Goal: Information Seeking & Learning: Learn about a topic

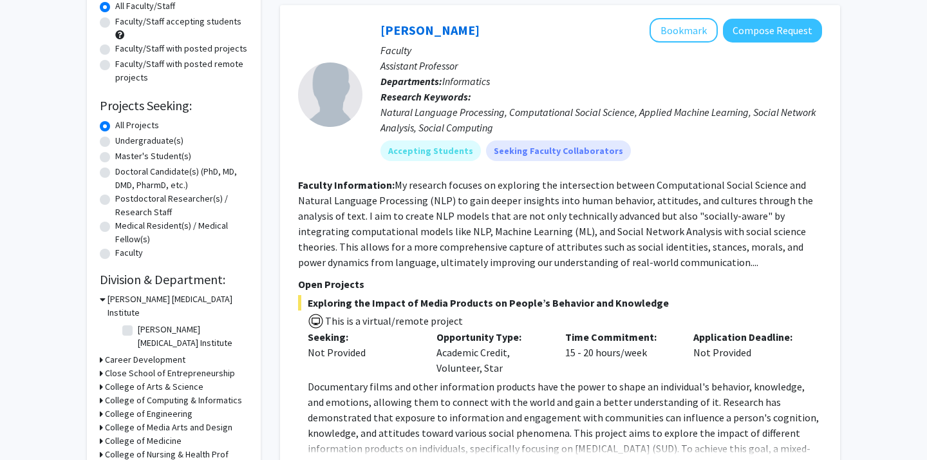
scroll to position [122, 0]
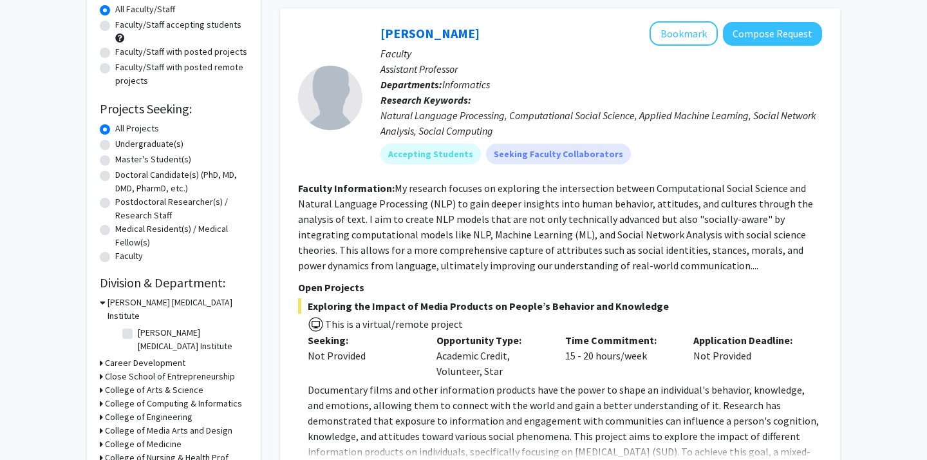
click at [115, 143] on label "Undergraduate(s)" at bounding box center [149, 144] width 68 height 14
click at [115, 143] on input "Undergraduate(s)" at bounding box center [119, 141] width 8 height 8
radio input "true"
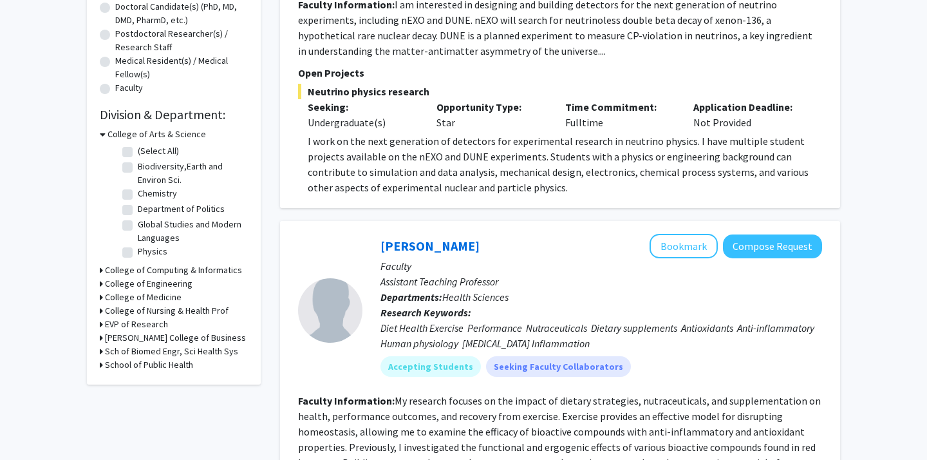
scroll to position [290, 0]
click at [138, 165] on label "Biodiversity,Earth and Environ Sci." at bounding box center [191, 172] width 107 height 27
click at [138, 165] on input "Biodiversity,Earth and Environ Sci." at bounding box center [142, 163] width 8 height 8
checkbox input "true"
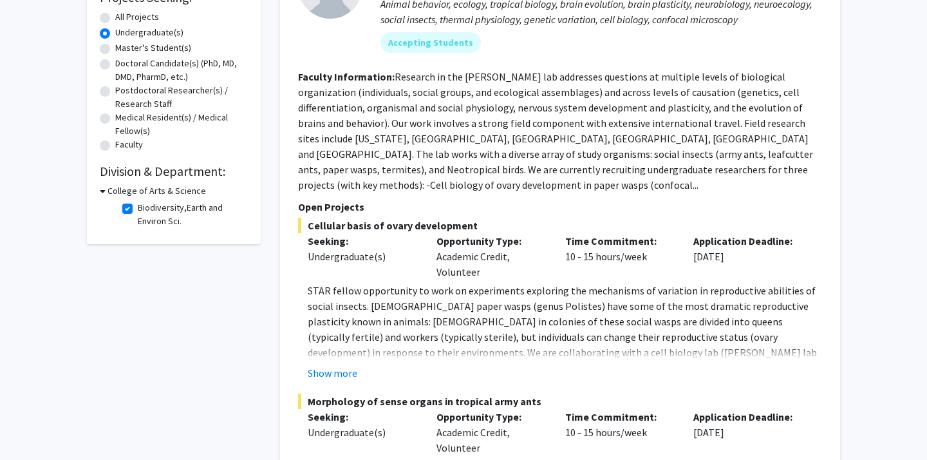
scroll to position [291, 0]
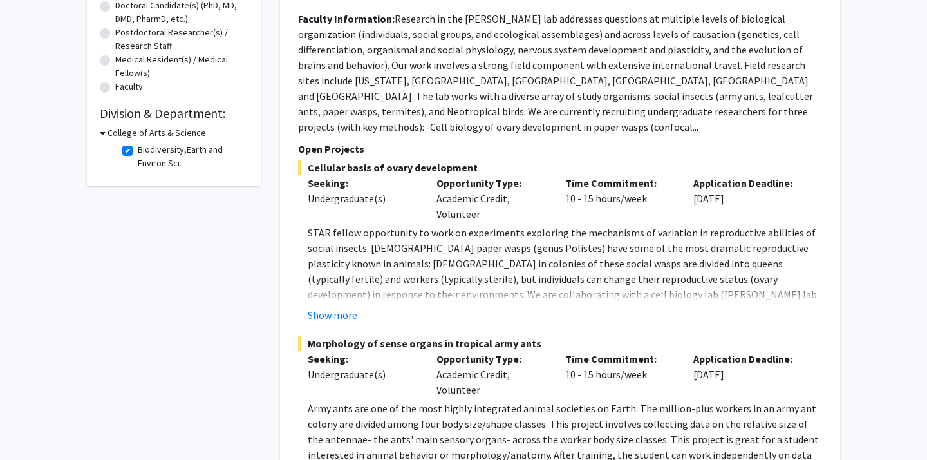
click at [138, 152] on label "Biodiversity,Earth and Environ Sci." at bounding box center [191, 156] width 107 height 27
click at [138, 151] on input "Biodiversity,Earth and Environ Sci." at bounding box center [142, 147] width 8 height 8
checkbox input "false"
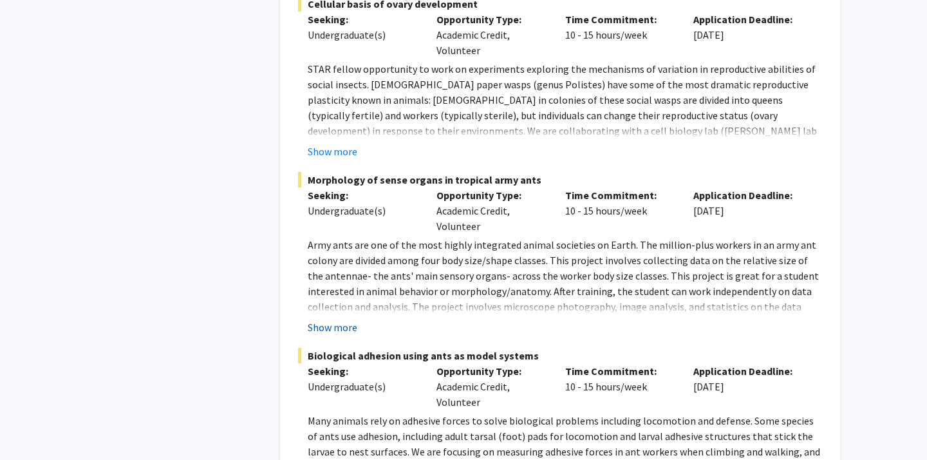
scroll to position [2942, 0]
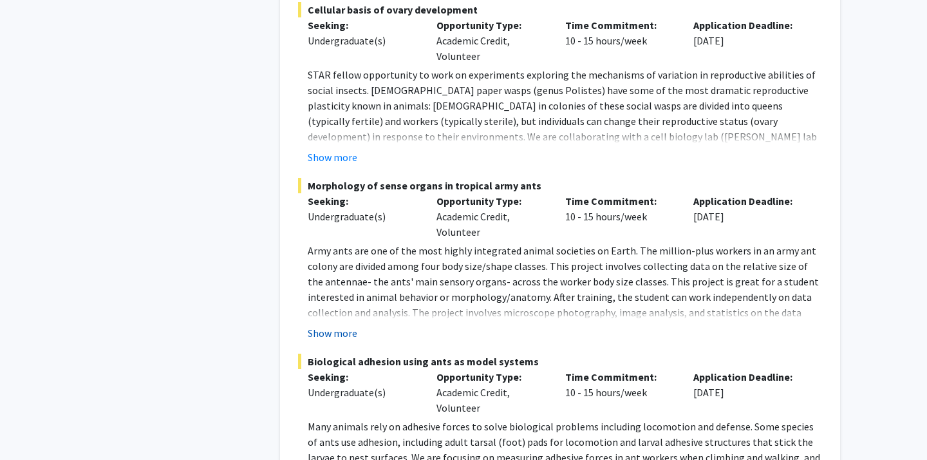
click at [327, 325] on button "Show more" at bounding box center [333, 332] width 50 height 15
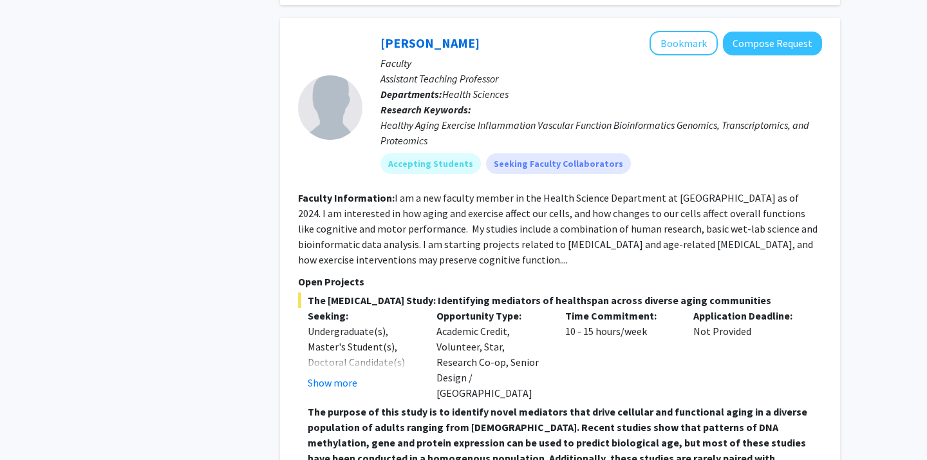
scroll to position [4754, 0]
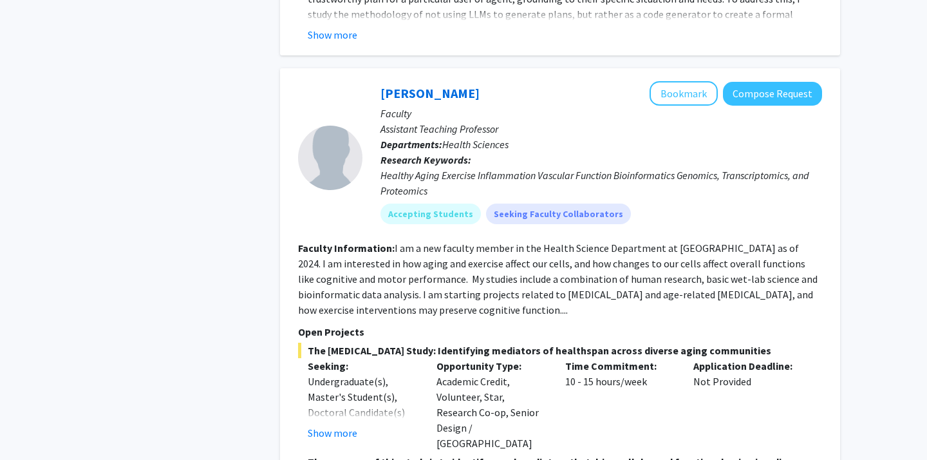
scroll to position [4695, 0]
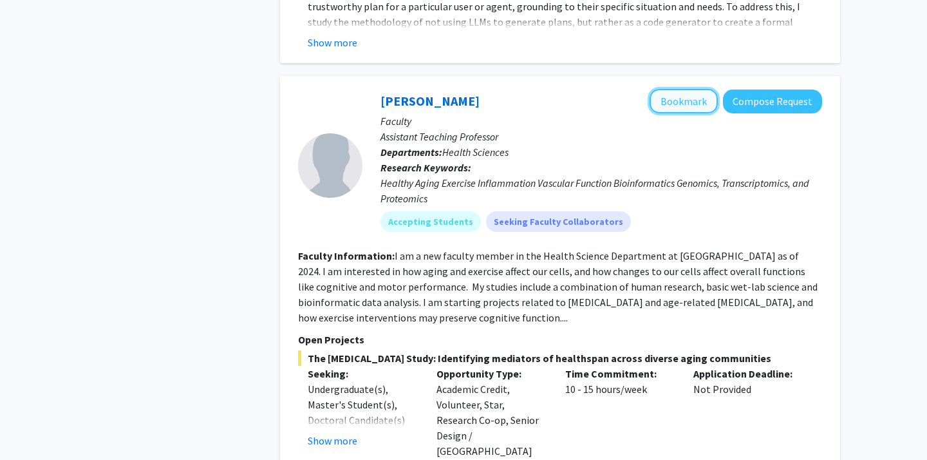
click at [677, 89] on button "Bookmark" at bounding box center [684, 101] width 68 height 24
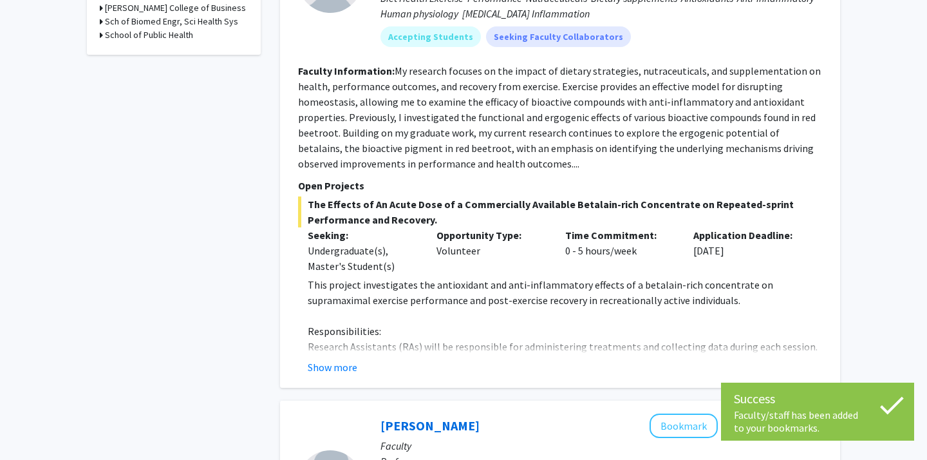
scroll to position [0, 0]
